Goal: Information Seeking & Learning: Learn about a topic

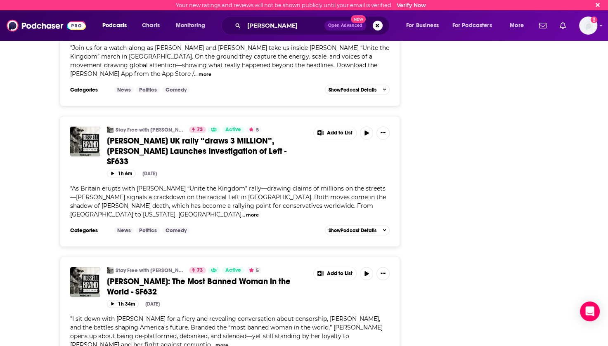
scroll to position [1568, 0]
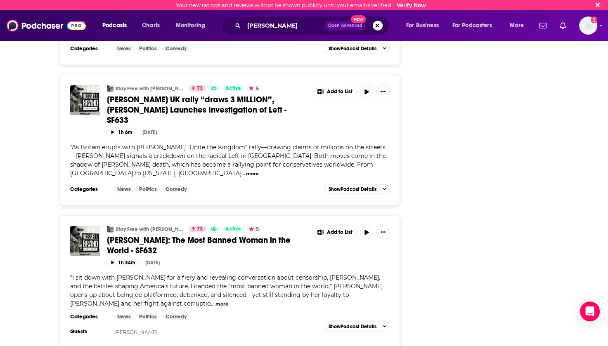
click at [215, 301] on button "more" at bounding box center [221, 304] width 13 height 7
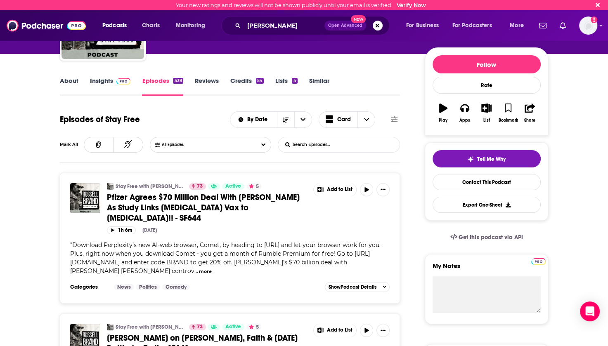
scroll to position [5, 0]
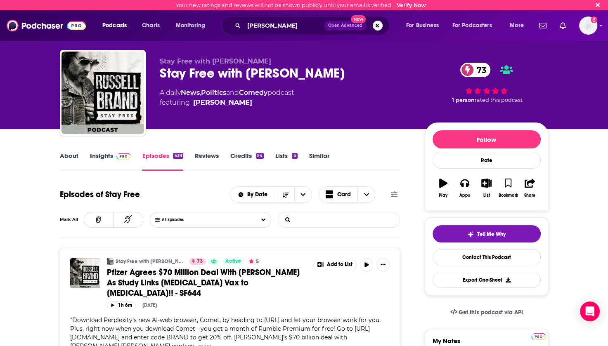
click at [309, 220] on input "List Search Input" at bounding box center [321, 220] width 86 height 15
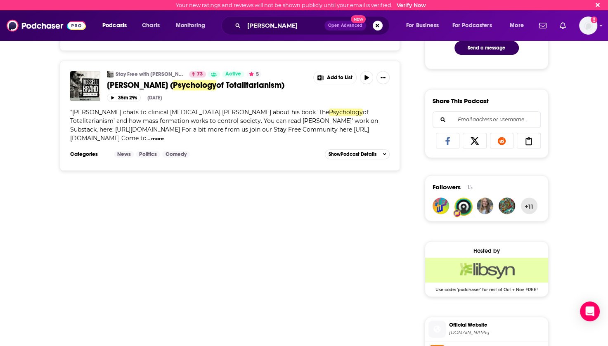
scroll to position [88, 0]
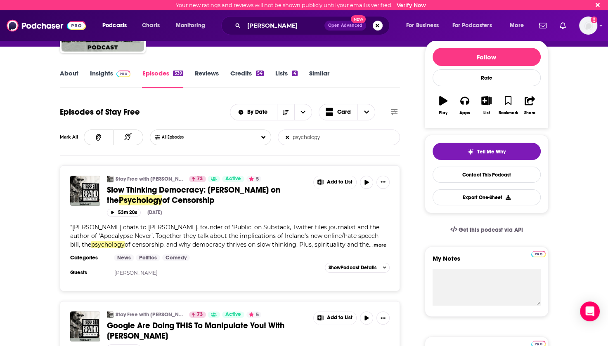
drag, startPoint x: 326, startPoint y: 138, endPoint x: 291, endPoint y: 141, distance: 34.8
click at [291, 141] on input "psychology" at bounding box center [321, 137] width 86 height 15
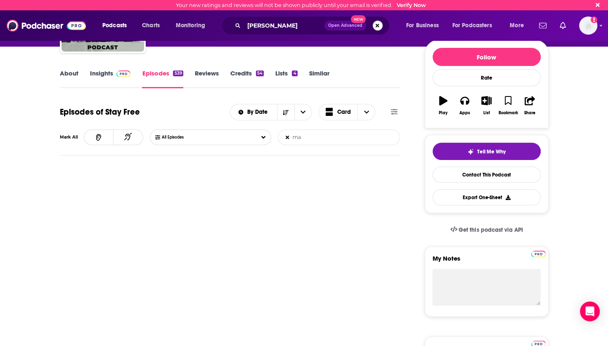
type input "m"
type input "r"
type input "a"
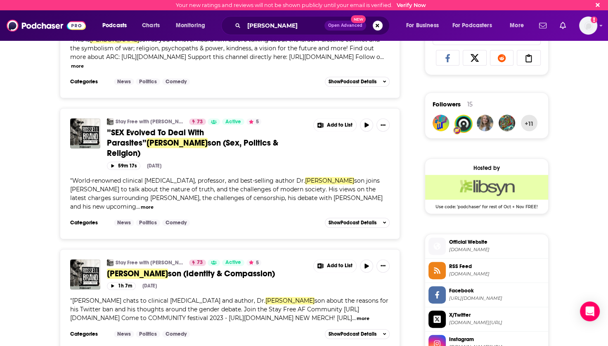
scroll to position [0, 0]
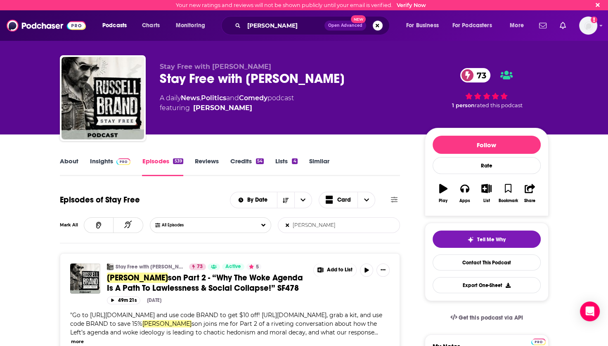
type input "[PERSON_NAME]"
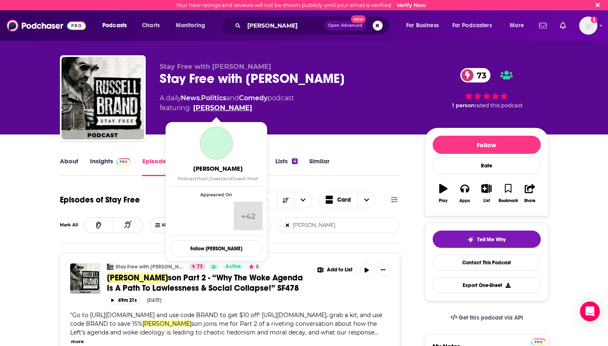
click at [209, 109] on link "[PERSON_NAME]" at bounding box center [222, 108] width 59 height 10
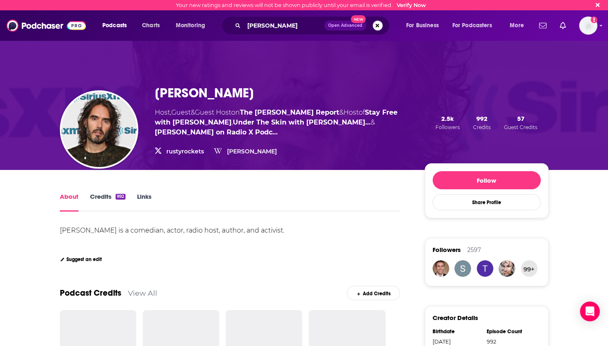
click at [106, 199] on link "Credits 992" at bounding box center [107, 202] width 35 height 19
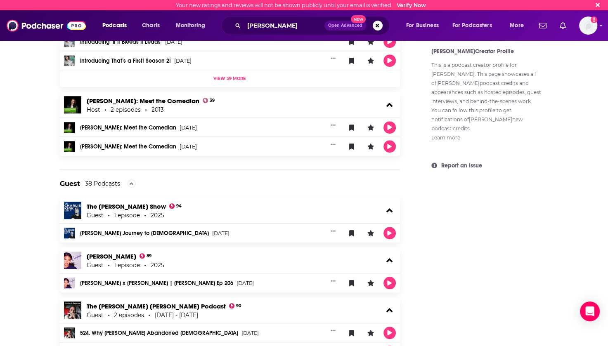
scroll to position [619, 0]
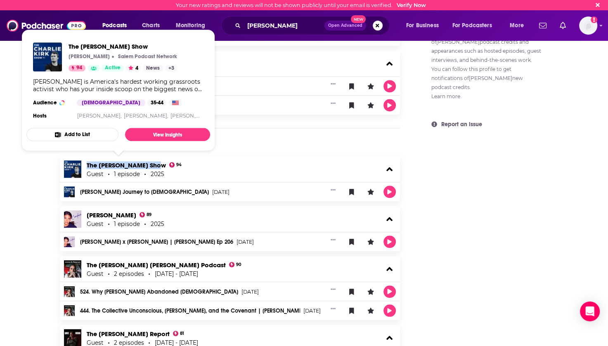
drag, startPoint x: 84, startPoint y: 161, endPoint x: 151, endPoint y: 166, distance: 67.4
click at [151, 166] on div "The [PERSON_NAME] Show 94 Guest 1 episode 2025" at bounding box center [230, 169] width 340 height 26
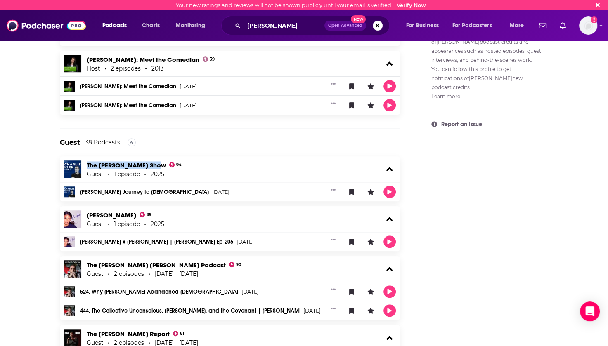
copy link "The [PERSON_NAME] Show"
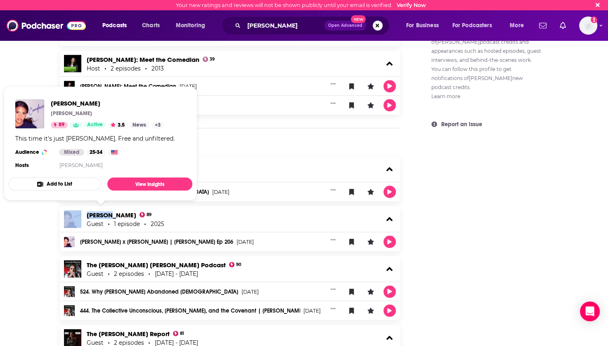
drag, startPoint x: 83, startPoint y: 212, endPoint x: 114, endPoint y: 216, distance: 31.2
click at [114, 216] on div "[PERSON_NAME] 89 Guest 1 episode 2025" at bounding box center [230, 219] width 340 height 26
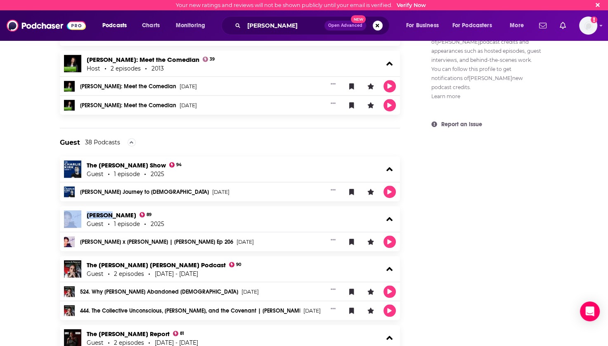
copy div "[PERSON_NAME]"
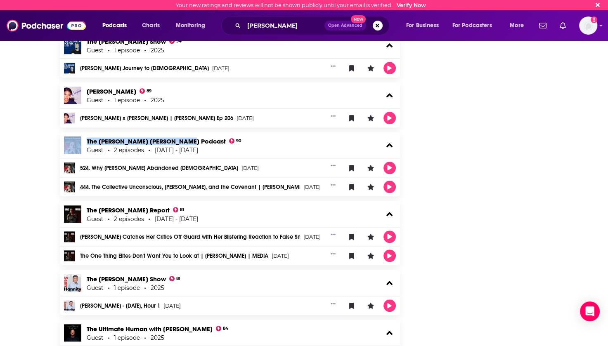
drag, startPoint x: 83, startPoint y: 138, endPoint x: 182, endPoint y: 140, distance: 99.1
click at [182, 140] on div "The [PERSON_NAME] [PERSON_NAME] Podcast 90 Guest 2 episodes [DATE] - [DATE]" at bounding box center [230, 145] width 340 height 26
copy div "The [PERSON_NAME] [PERSON_NAME] Podcast"
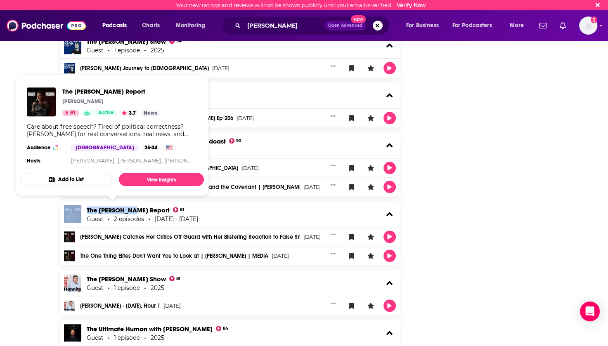
drag, startPoint x: 83, startPoint y: 202, endPoint x: 133, endPoint y: 206, distance: 50.9
click at [133, 206] on div "The [PERSON_NAME] Report 81 Guest 2 episodes [DATE] - [DATE]" at bounding box center [230, 214] width 340 height 26
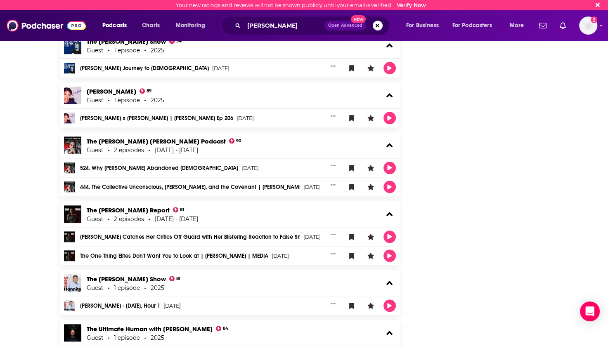
drag, startPoint x: 133, startPoint y: 206, endPoint x: 218, endPoint y: 208, distance: 85.0
click at [220, 208] on div "The [PERSON_NAME] Report 81 Guest 2 episodes [DATE] - [DATE]" at bounding box center [230, 214] width 340 height 26
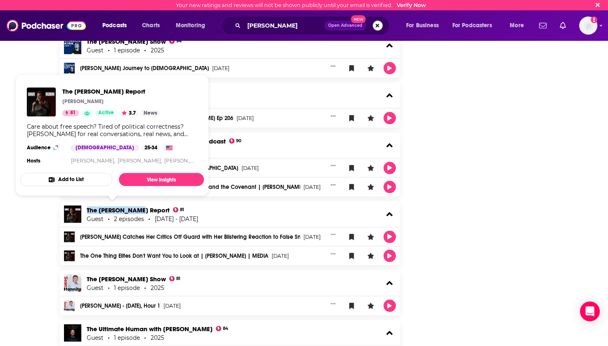
drag, startPoint x: 86, startPoint y: 203, endPoint x: 137, endPoint y: 206, distance: 50.9
click at [137, 206] on div "The [PERSON_NAME] Report 81 Guest 2 episodes [DATE] - [DATE]" at bounding box center [230, 214] width 340 height 26
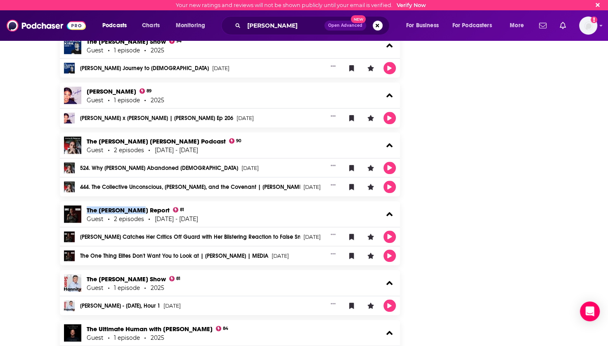
copy link "The [PERSON_NAME] Report"
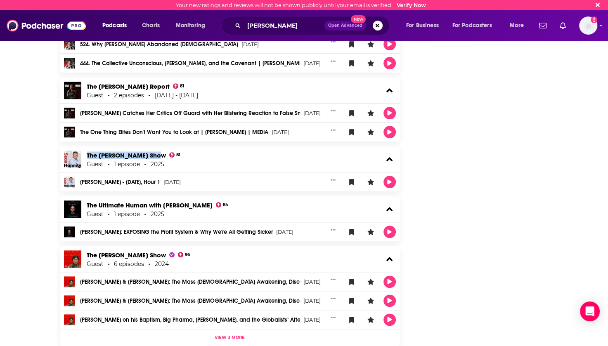
drag, startPoint x: 84, startPoint y: 148, endPoint x: 158, endPoint y: 150, distance: 73.5
click at [158, 150] on div "The [PERSON_NAME] Show 81 Guest 1 episode 2025" at bounding box center [230, 159] width 340 height 26
copy link "The [PERSON_NAME] Show"
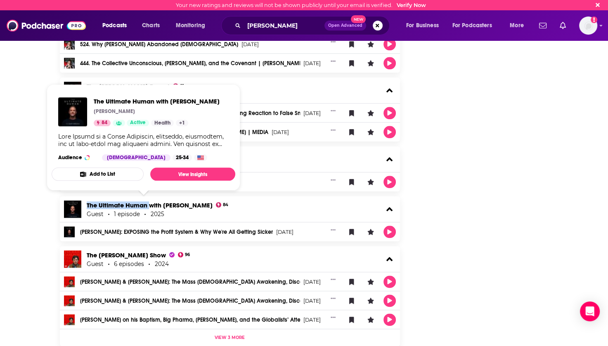
drag, startPoint x: 85, startPoint y: 198, endPoint x: 149, endPoint y: 201, distance: 64.0
click at [149, 201] on div "The Ultimate Human with [PERSON_NAME] 84 Guest 1 episode 2025" at bounding box center [230, 209] width 340 height 26
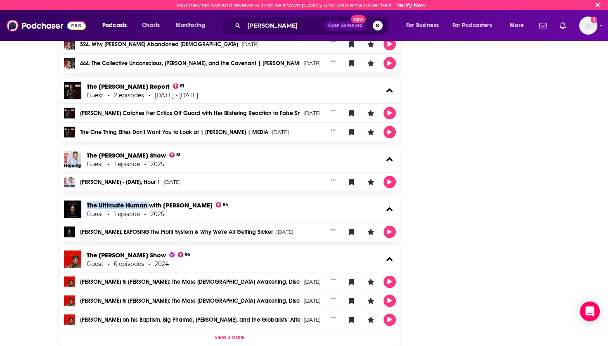
copy link "The Ultimate Human"
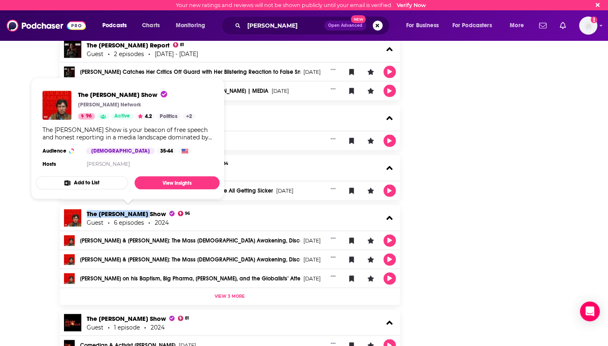
drag, startPoint x: 87, startPoint y: 206, endPoint x: 143, endPoint y: 208, distance: 56.2
click at [143, 208] on div "The [PERSON_NAME] Show 96 Guest 6 episodes 2024" at bounding box center [230, 218] width 340 height 26
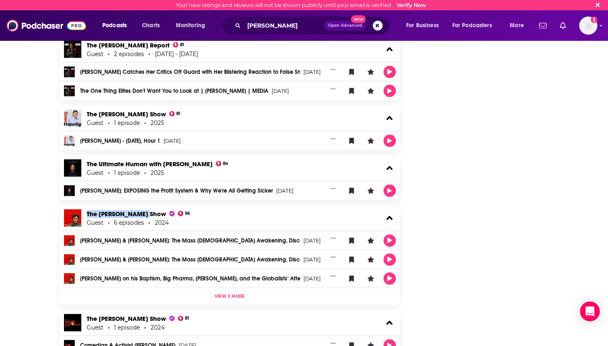
copy span "The [PERSON_NAME]"
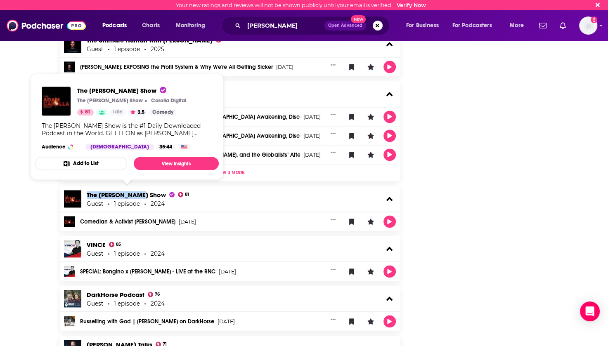
drag, startPoint x: 85, startPoint y: 186, endPoint x: 140, endPoint y: 193, distance: 56.1
click at [140, 193] on div "The [PERSON_NAME] Show 81 Guest 1 episode 2024" at bounding box center [230, 199] width 340 height 26
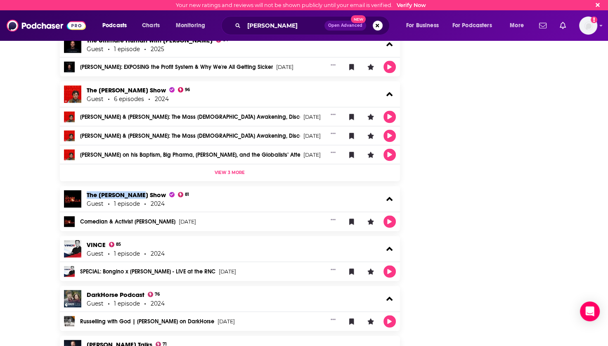
copy span "The [PERSON_NAME]"
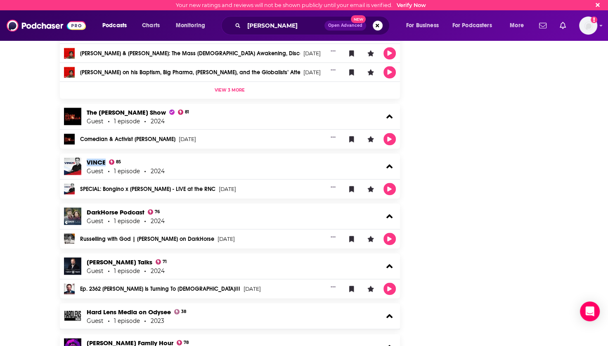
drag, startPoint x: 101, startPoint y: 156, endPoint x: 106, endPoint y: 156, distance: 5.0
click at [106, 156] on div "[PERSON_NAME] 85 Guest 1 episode 2024" at bounding box center [230, 167] width 340 height 26
copy link "VINCE"
drag, startPoint x: 85, startPoint y: 202, endPoint x: 144, endPoint y: 205, distance: 59.9
click at [144, 205] on div "DarkHorse Podcast 76 Guest 1 episode 2024" at bounding box center [230, 216] width 340 height 26
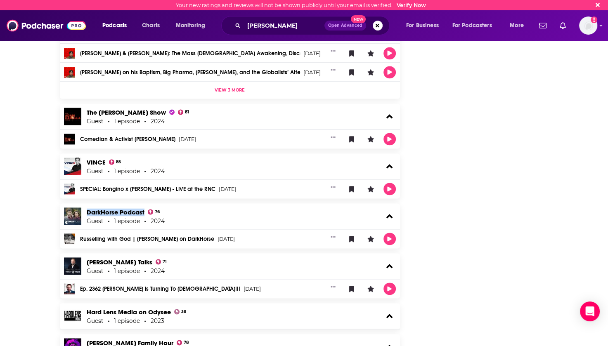
copy link "DarkHorse Podcast"
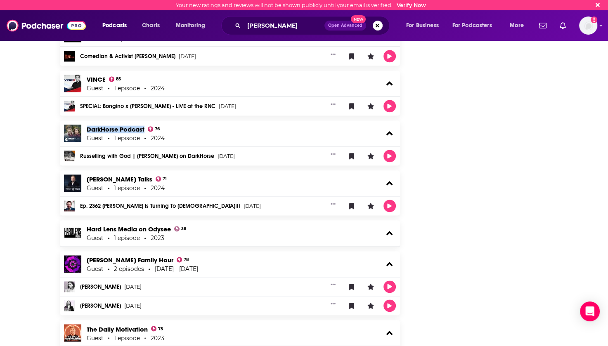
scroll to position [1238, 0]
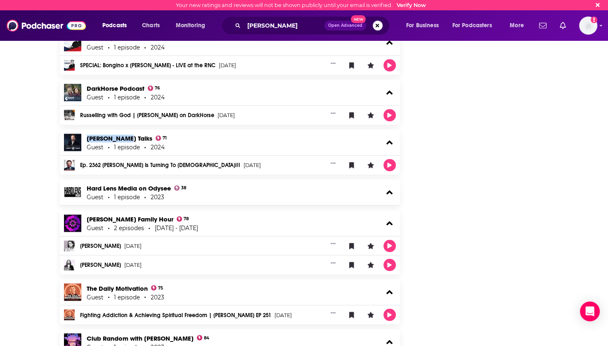
drag, startPoint x: 84, startPoint y: 129, endPoint x: 120, endPoint y: 136, distance: 36.9
click at [120, 136] on div "[PERSON_NAME] Talks 71 Guest 1 episode 2024" at bounding box center [230, 143] width 340 height 26
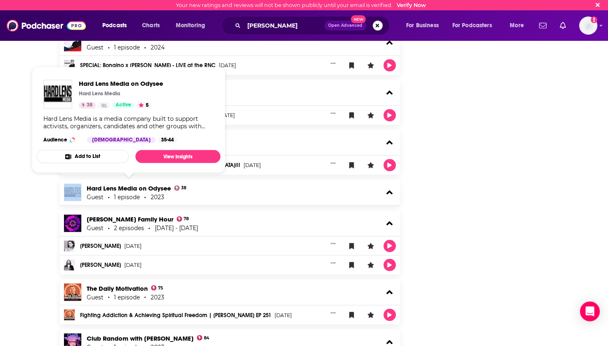
drag, startPoint x: 85, startPoint y: 182, endPoint x: 61, endPoint y: 188, distance: 23.7
click at [61, 188] on div "Hard Lens Media on Odysee 38 Guest 1 episode 2023" at bounding box center [230, 193] width 340 height 26
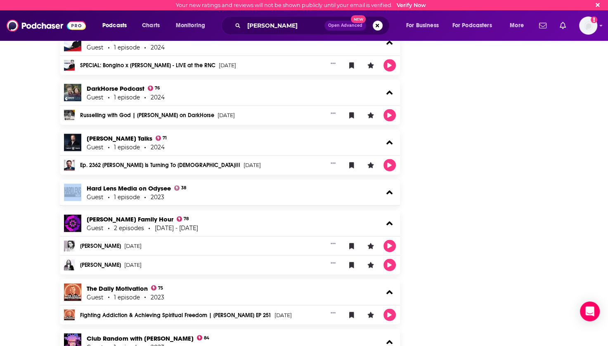
drag, startPoint x: 61, startPoint y: 188, endPoint x: 33, endPoint y: 189, distance: 28.5
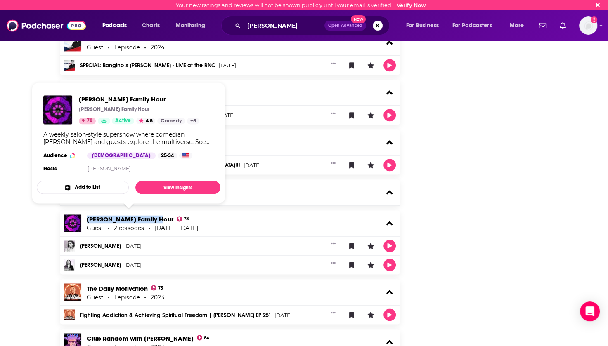
drag, startPoint x: 86, startPoint y: 211, endPoint x: 154, endPoint y: 217, distance: 68.0
click at [154, 217] on div "[PERSON_NAME] Family Hour 78 Guest 2 episodes [DATE] - [DATE]" at bounding box center [230, 223] width 340 height 26
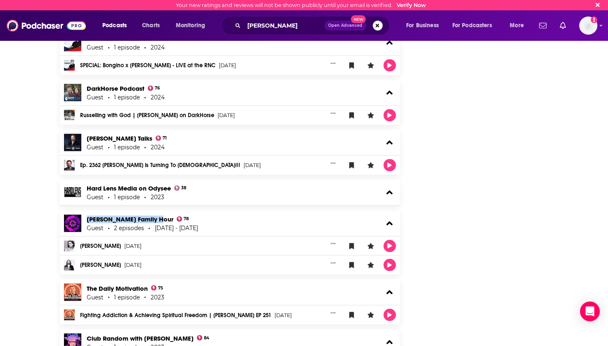
scroll to position [1403, 0]
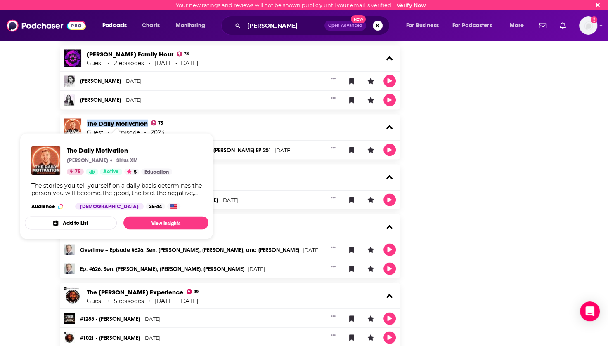
drag, startPoint x: 85, startPoint y: 113, endPoint x: 146, endPoint y: 118, distance: 60.8
click at [146, 118] on div "The Daily Motivation 75 Guest 1 episode 2023" at bounding box center [230, 127] width 340 height 26
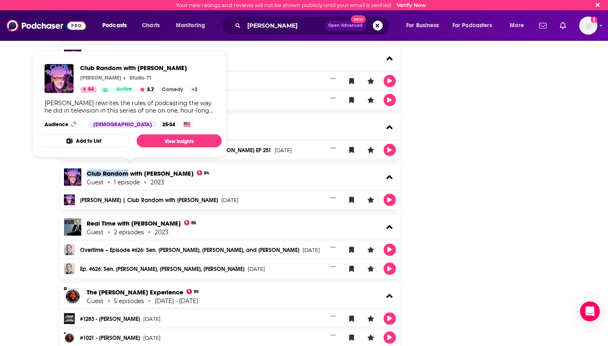
drag, startPoint x: 85, startPoint y: 163, endPoint x: 128, endPoint y: 170, distance: 44.2
click at [128, 170] on div "Club Random with [PERSON_NAME] 84 Guest 1 episode 2023" at bounding box center [230, 177] width 340 height 26
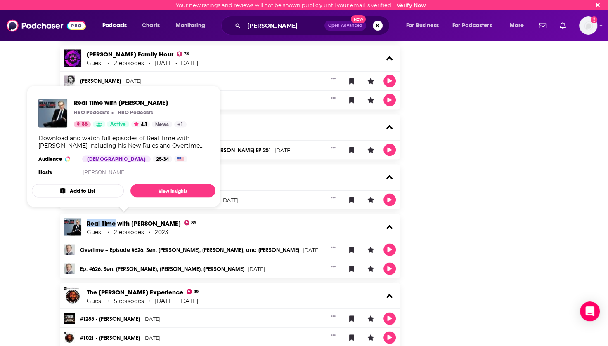
drag, startPoint x: 86, startPoint y: 213, endPoint x: 116, endPoint y: 217, distance: 29.9
click at [116, 217] on div "Real Time with [PERSON_NAME] 86 Guest 2 episodes 2023" at bounding box center [230, 227] width 340 height 26
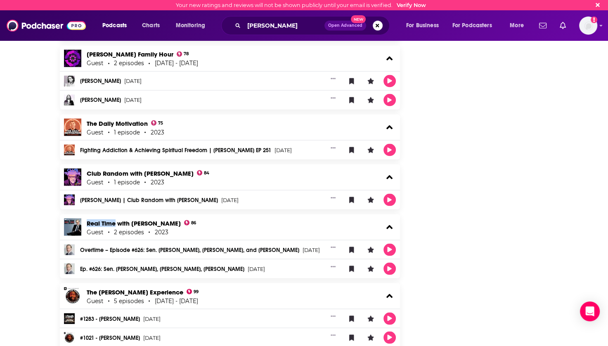
scroll to position [1527, 0]
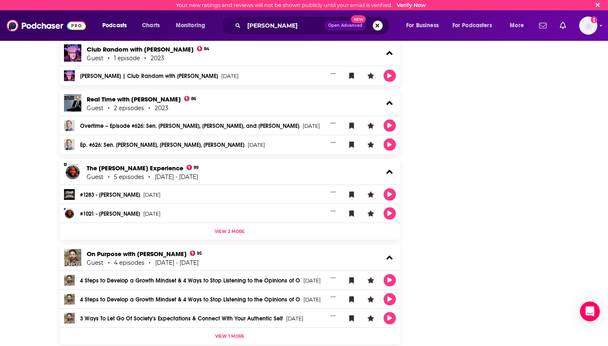
click at [86, 160] on div "The [PERSON_NAME] Experience 99 Guest 5 episodes [DATE] - [DATE]" at bounding box center [230, 172] width 340 height 26
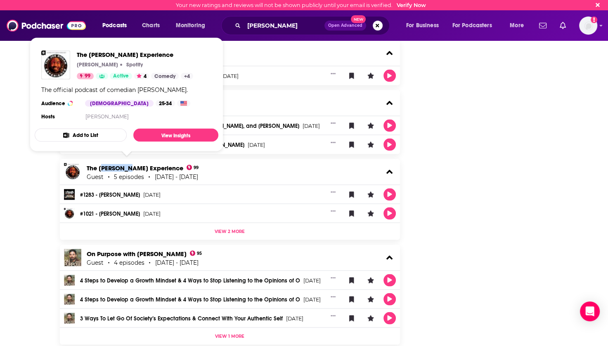
drag, startPoint x: 100, startPoint y: 158, endPoint x: 131, endPoint y: 160, distance: 31.0
click at [131, 160] on div "The [PERSON_NAME] Experience 99 Guest 5 episodes [DATE] - [DATE]" at bounding box center [230, 172] width 340 height 26
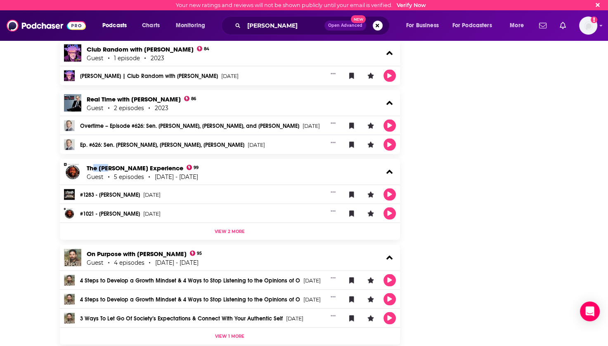
drag, startPoint x: 131, startPoint y: 160, endPoint x: 110, endPoint y: 158, distance: 21.2
click at [110, 159] on div "The [PERSON_NAME] Experience 99 Guest 5 episodes [DATE] - [DATE]" at bounding box center [230, 172] width 340 height 26
drag, startPoint x: 110, startPoint y: 158, endPoint x: 42, endPoint y: 155, distance: 68.1
click at [36, 156] on div "About Credits 992 Links [PERSON_NAME] Podcast Credits & Interviews Add Credits …" at bounding box center [304, 78] width 608 height 2870
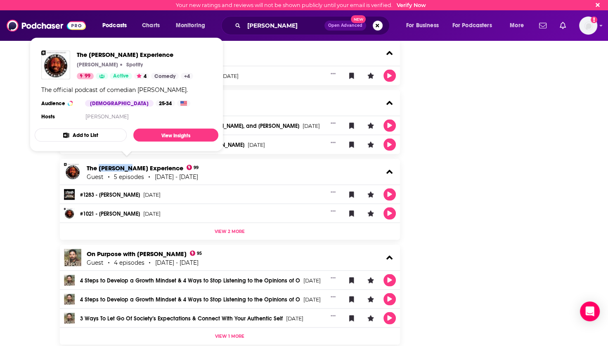
drag, startPoint x: 42, startPoint y: 155, endPoint x: 130, endPoint y: 163, distance: 88.7
click at [130, 163] on div "The [PERSON_NAME] Experience 99 Guest 5 episodes [DATE] - [DATE]" at bounding box center [230, 172] width 340 height 26
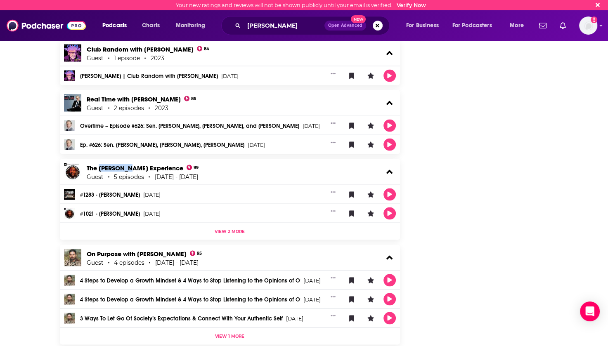
scroll to position [1651, 0]
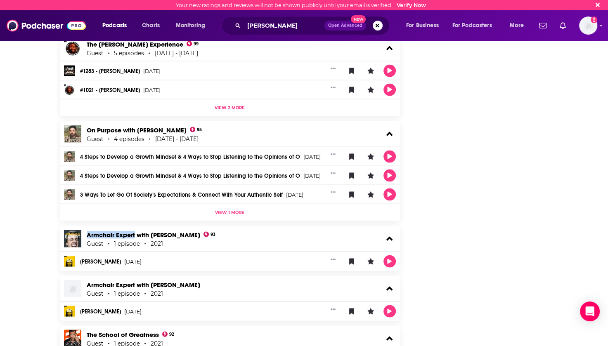
drag, startPoint x: 86, startPoint y: 224, endPoint x: 135, endPoint y: 226, distance: 49.6
click at [135, 226] on div "Armchair Expert with [PERSON_NAME] 93 Guest 1 episode 2021" at bounding box center [230, 239] width 340 height 26
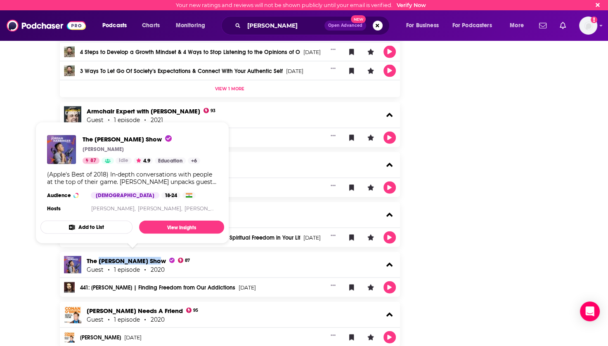
drag, startPoint x: 99, startPoint y: 249, endPoint x: 154, endPoint y: 255, distance: 54.8
click at [154, 255] on div "The [PERSON_NAME] Show 87 Guest 1 episode 2020" at bounding box center [230, 265] width 340 height 26
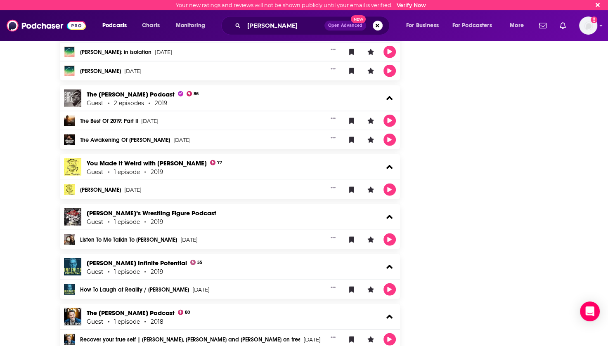
scroll to position [1945, 0]
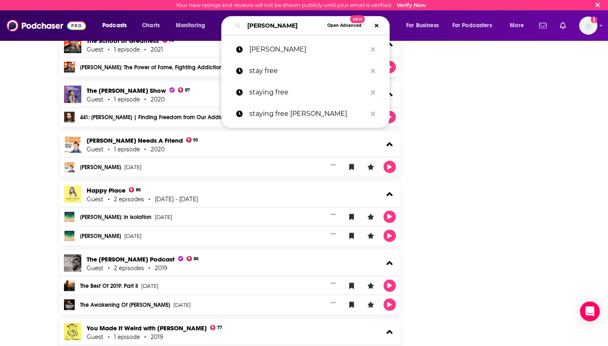
drag, startPoint x: 291, startPoint y: 24, endPoint x: 240, endPoint y: 29, distance: 51.0
click at [240, 29] on div "[PERSON_NAME] Open Advanced New" at bounding box center [305, 25] width 168 height 19
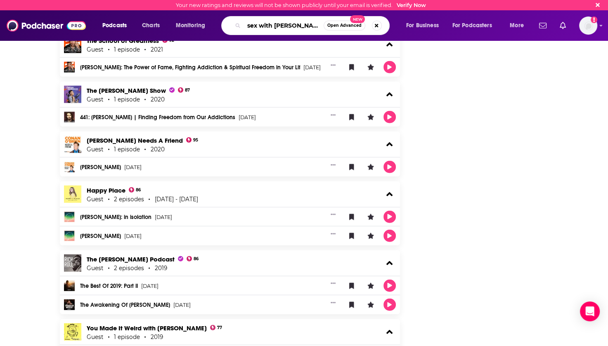
type input "sex with [PERSON_NAME]"
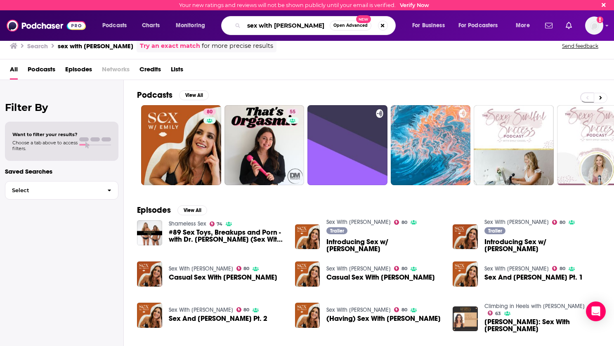
drag, startPoint x: 299, startPoint y: 25, endPoint x: 249, endPoint y: 31, distance: 50.3
click at [249, 31] on input "sex with [PERSON_NAME]" at bounding box center [287, 25] width 86 height 13
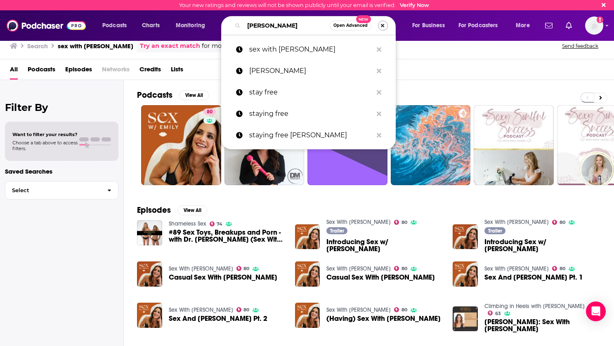
type input "[PERSON_NAME]"
click at [382, 26] on button "Search podcasts, credits, & more..." at bounding box center [383, 26] width 10 height 10
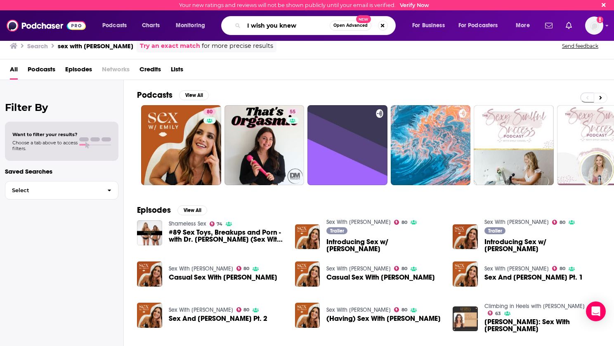
type input "I wish you knew"
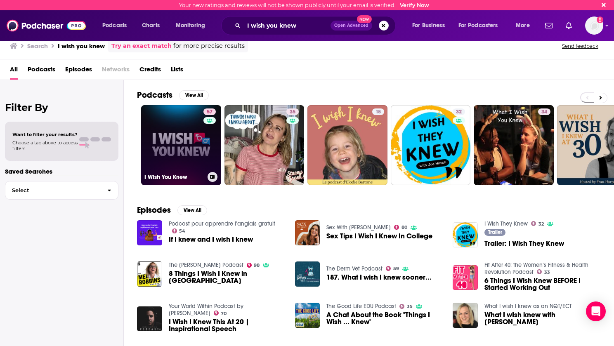
click at [183, 146] on link "57 I Wish You Knew" at bounding box center [181, 145] width 80 height 80
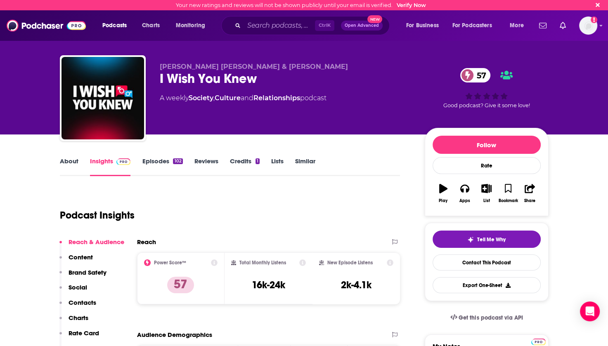
click at [158, 160] on link "Episodes 102" at bounding box center [162, 166] width 40 height 19
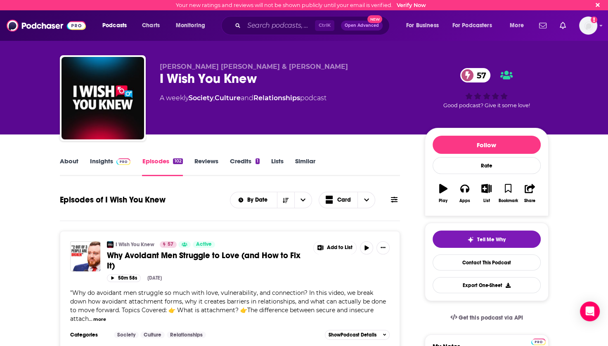
click at [104, 160] on link "Insights" at bounding box center [110, 166] width 41 height 19
